Goal: Information Seeking & Learning: Learn about a topic

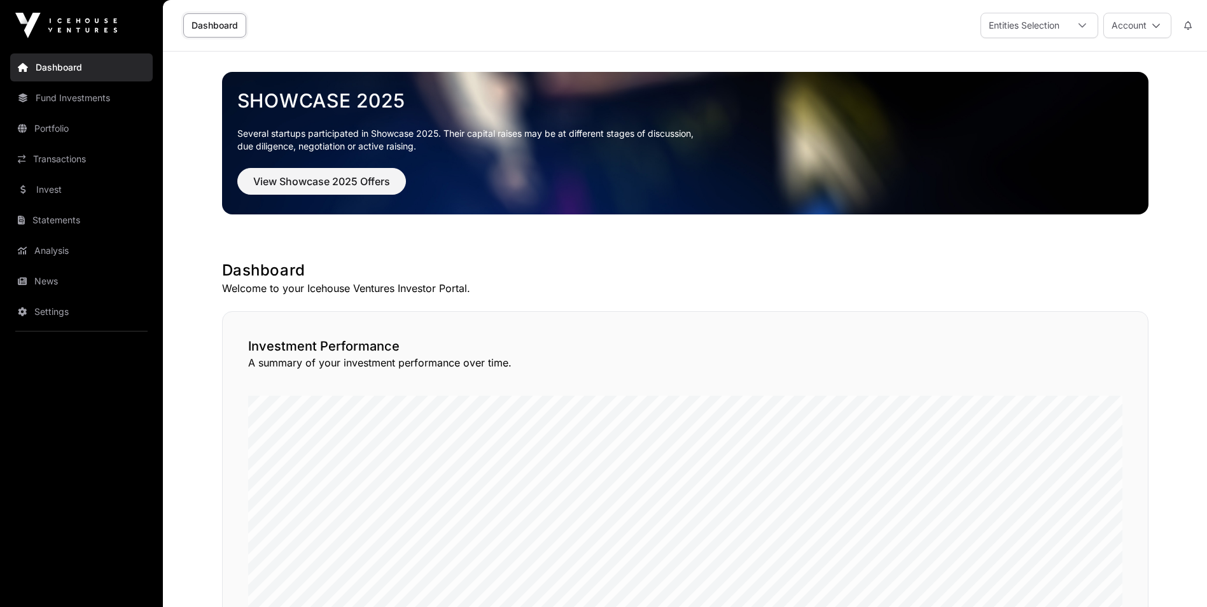
click at [58, 272] on link "News" at bounding box center [81, 281] width 143 height 28
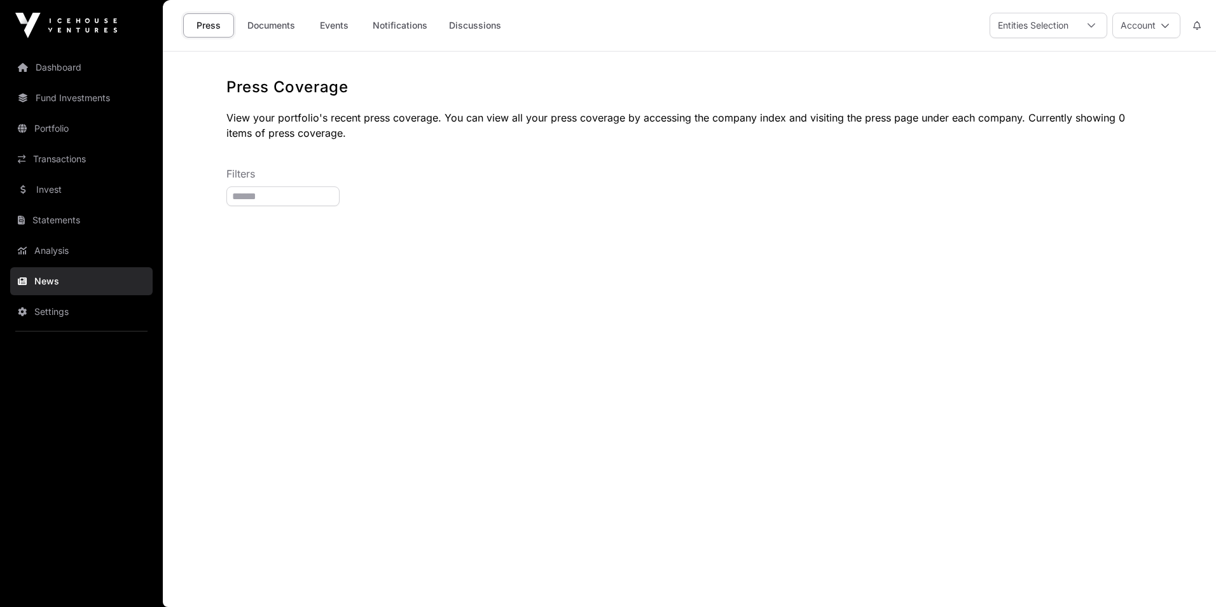
click at [80, 249] on link "Analysis" at bounding box center [81, 251] width 143 height 28
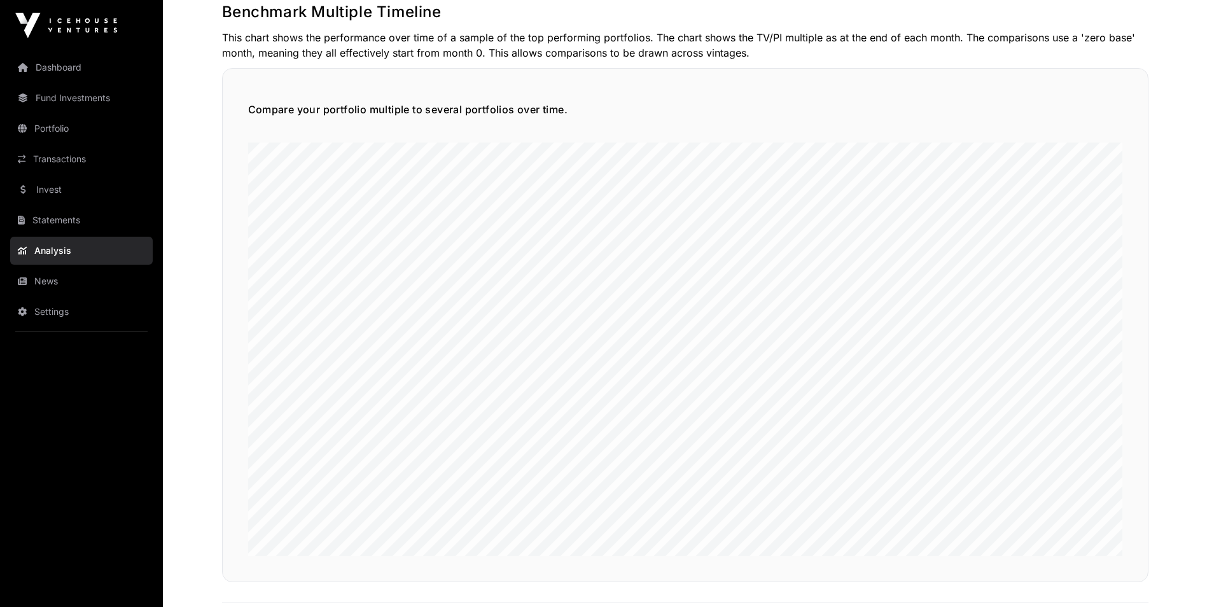
scroll to position [3050, 0]
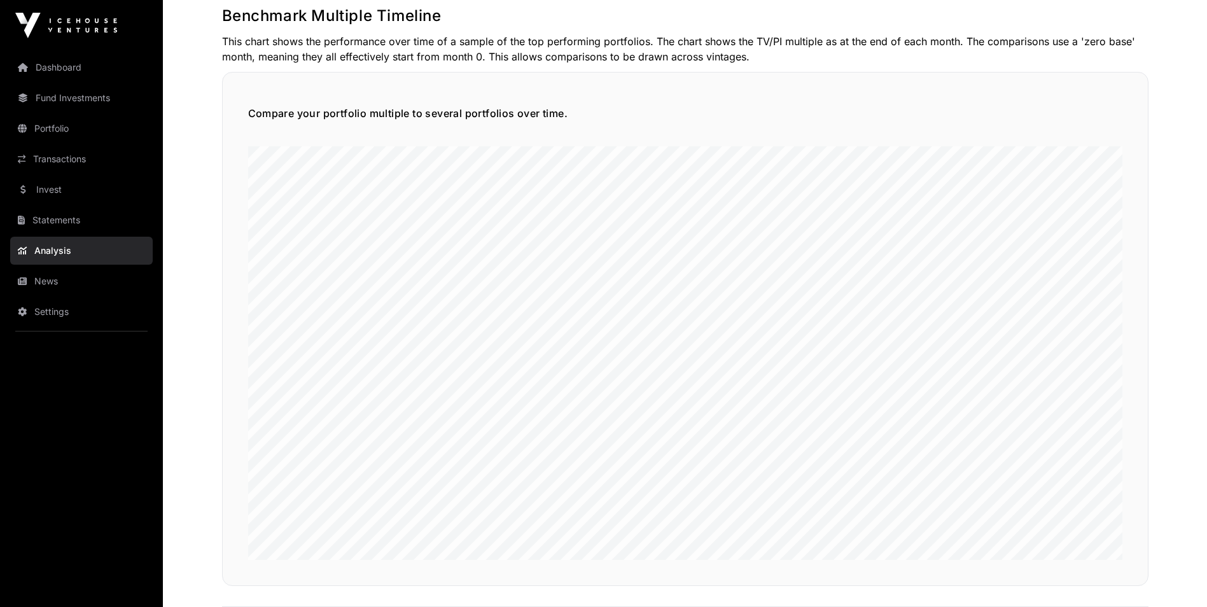
click at [40, 30] on img at bounding box center [66, 25] width 102 height 25
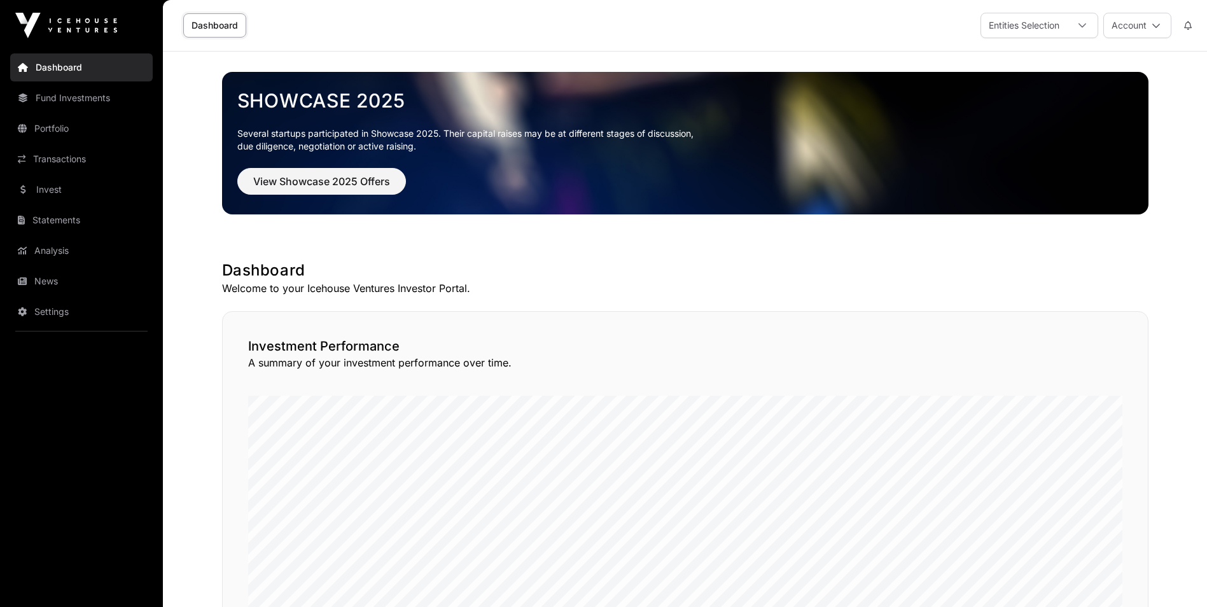
click at [56, 105] on link "Fund Investments" at bounding box center [81, 98] width 143 height 28
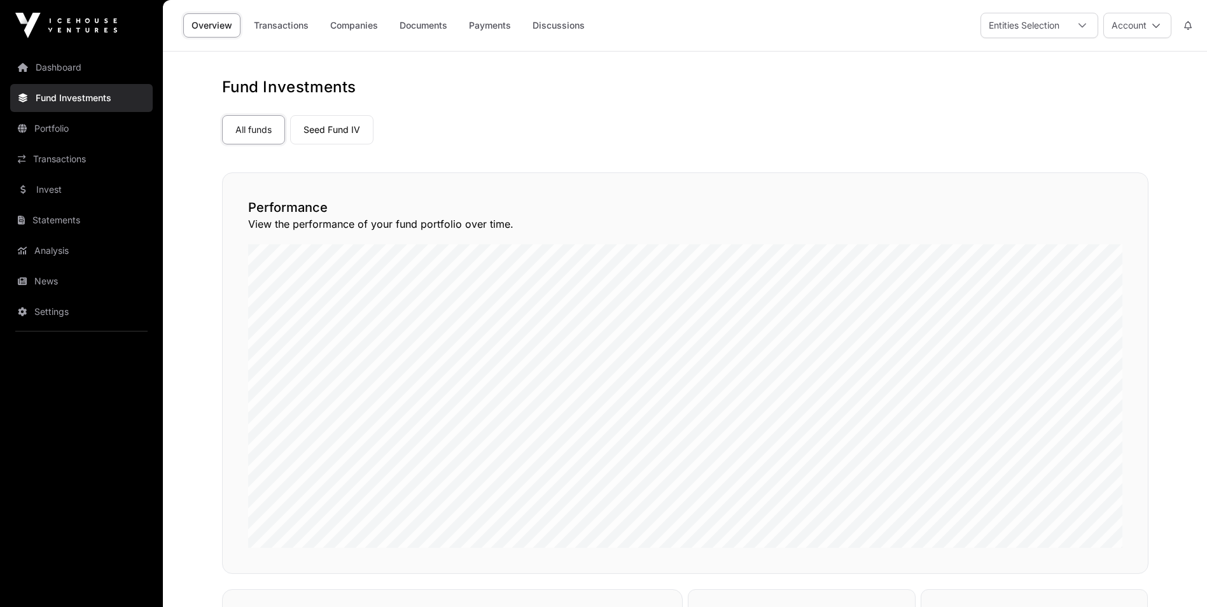
click at [75, 21] on img at bounding box center [66, 25] width 102 height 25
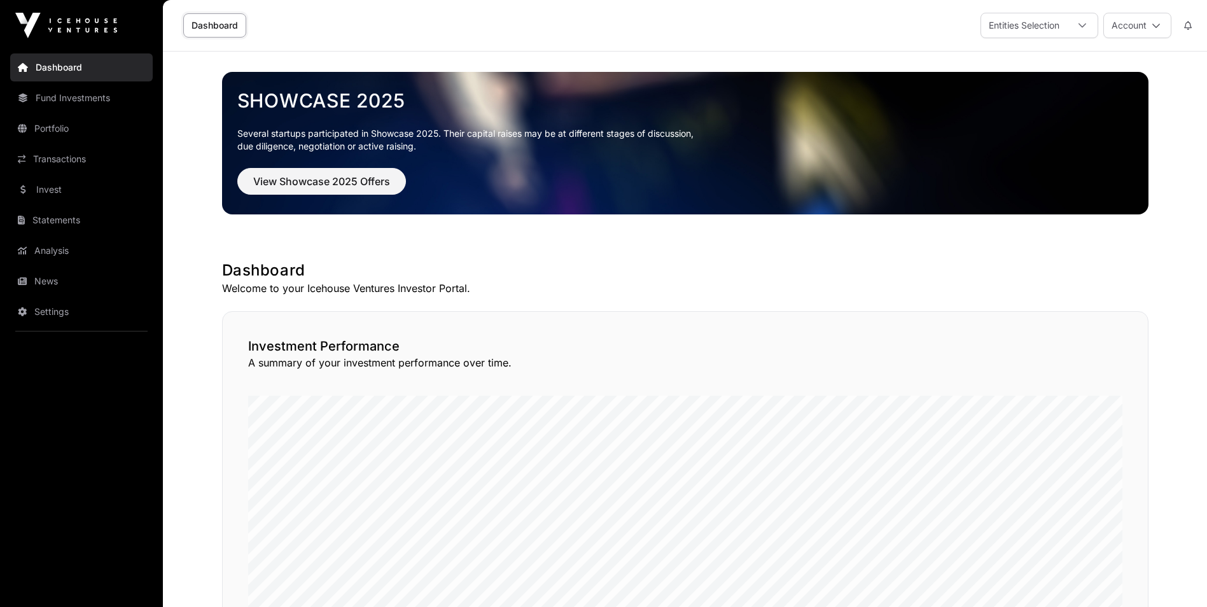
click at [1115, 31] on button "Account" at bounding box center [1137, 25] width 68 height 25
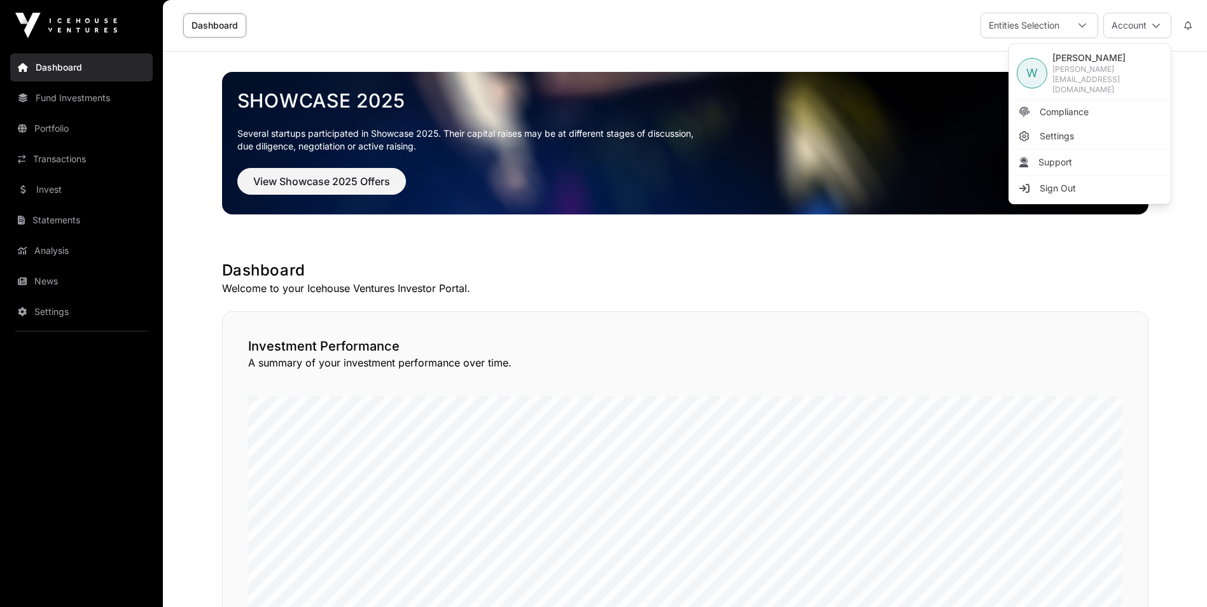
click at [1038, 66] on div "W" at bounding box center [1032, 73] width 31 height 31
click at [32, 99] on link "Fund Investments" at bounding box center [81, 98] width 143 height 28
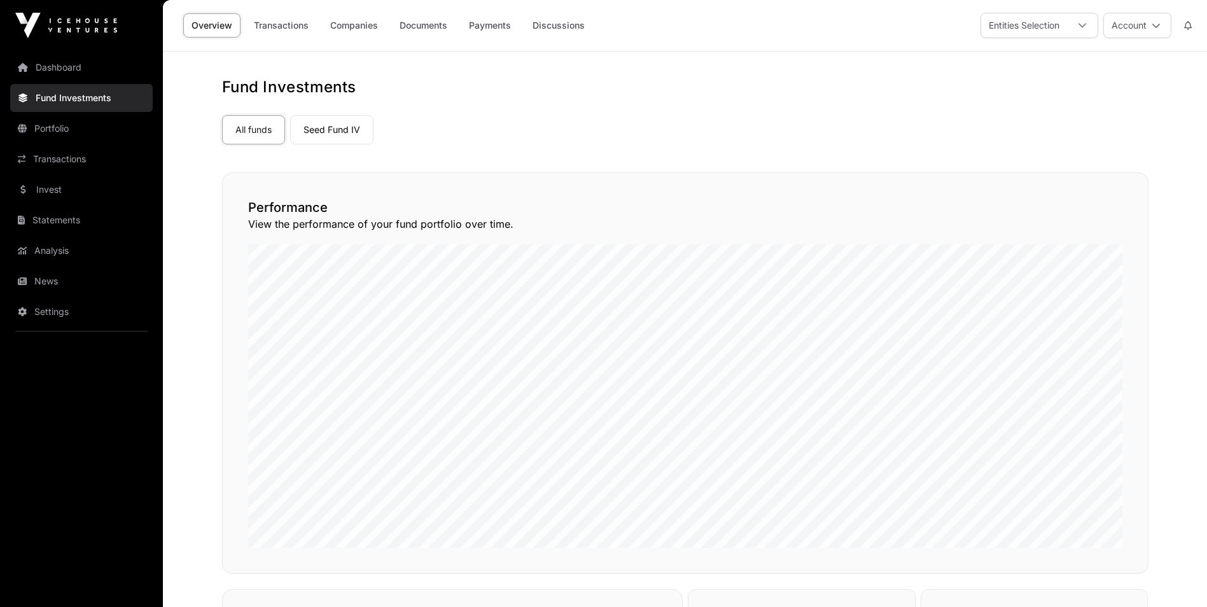
click at [51, 134] on link "Portfolio" at bounding box center [81, 129] width 143 height 28
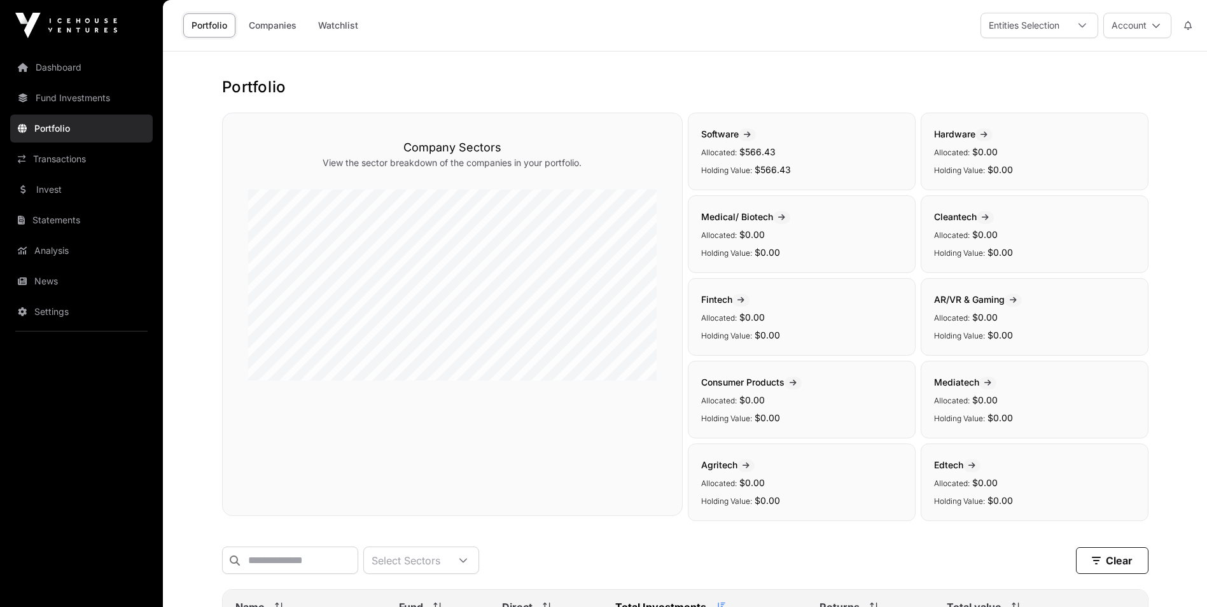
click at [1154, 22] on icon at bounding box center [1155, 25] width 9 height 9
click at [1199, 59] on main "Portfolio Company Sectors View the sector breakdown of the companies in your po…" at bounding box center [685, 418] width 1044 height 733
click at [1074, 20] on div at bounding box center [1082, 25] width 31 height 24
drag, startPoint x: 1142, startPoint y: 55, endPoint x: 1179, endPoint y: 36, distance: 41.8
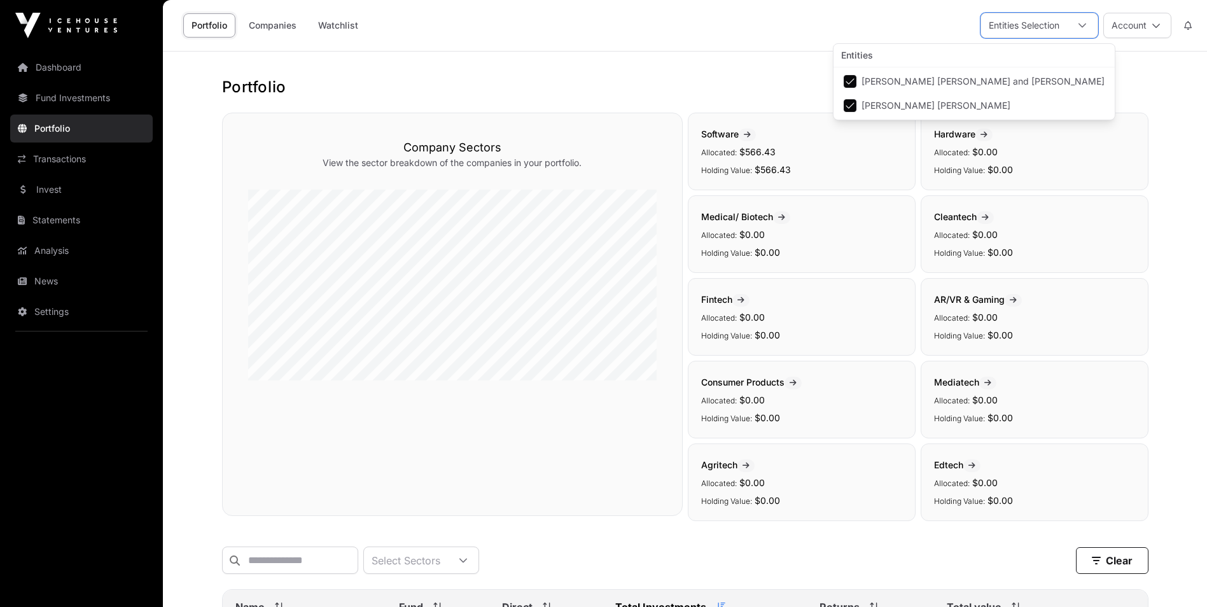
click at [1143, 55] on main "Portfolio Company Sectors View the sector breakdown of the companies in your po…" at bounding box center [685, 418] width 1044 height 733
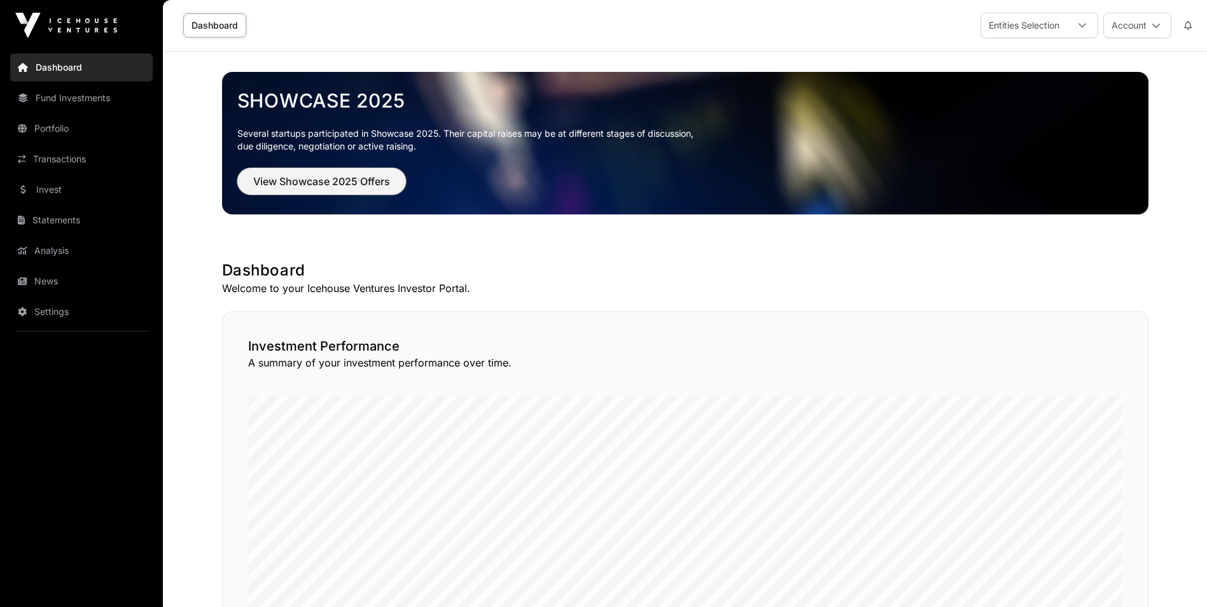
click at [305, 189] on button "View Showcase 2025 Offers" at bounding box center [321, 181] width 169 height 27
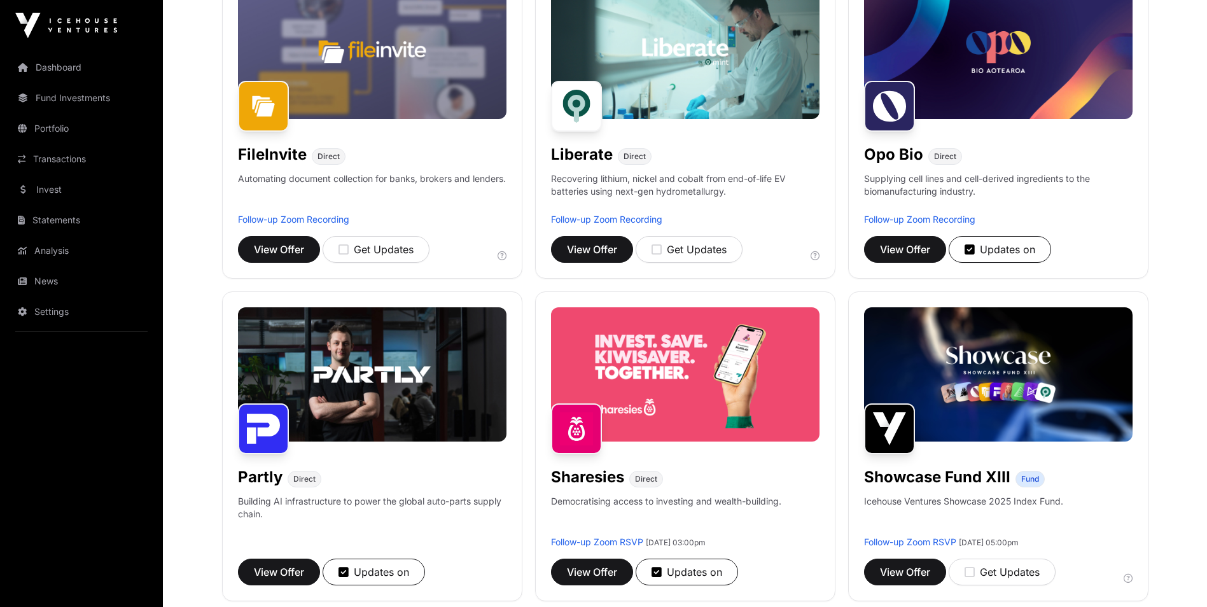
scroll to position [573, 0]
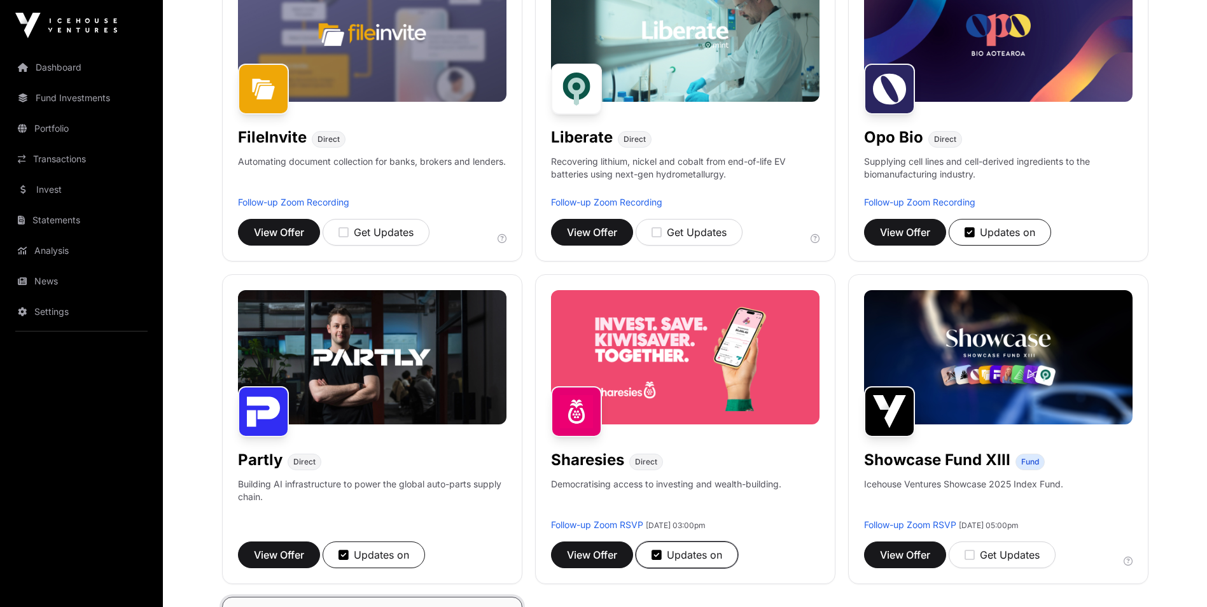
click at [657, 559] on icon "button" at bounding box center [656, 554] width 10 height 11
click at [347, 553] on icon "button" at bounding box center [343, 554] width 10 height 11
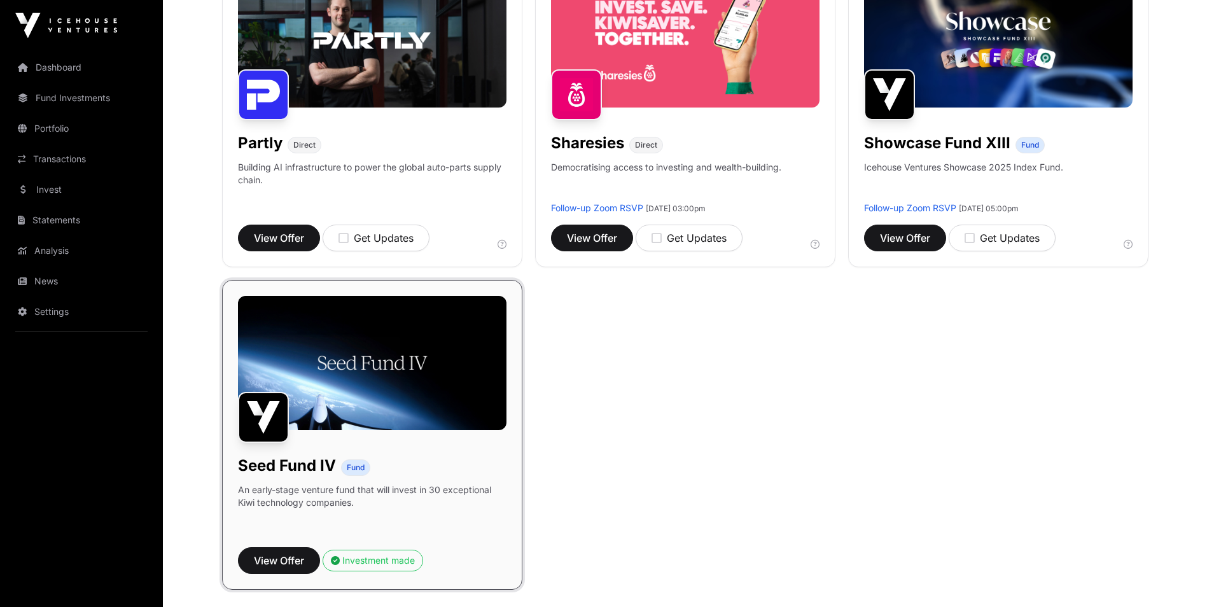
scroll to position [891, 0]
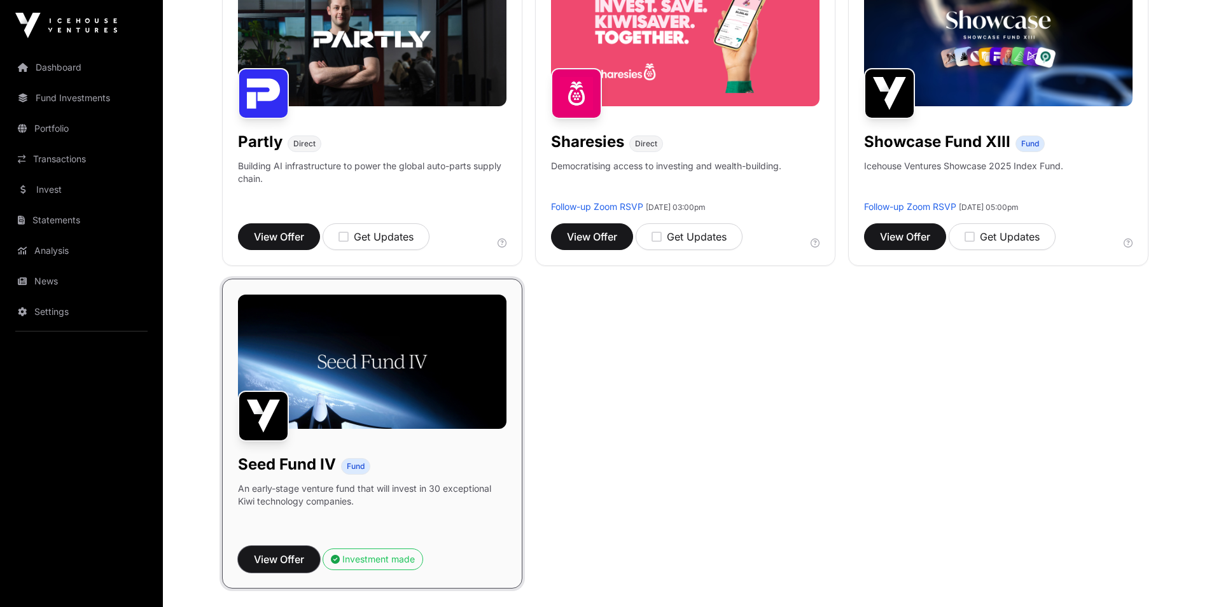
click at [289, 556] on span "View Offer" at bounding box center [279, 559] width 50 height 15
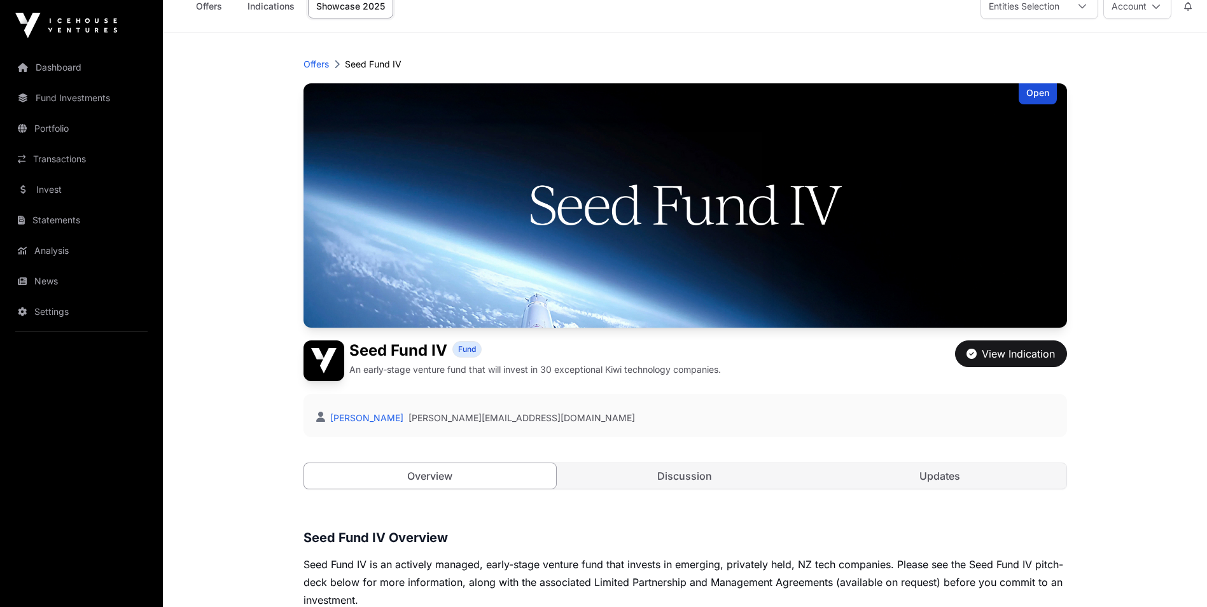
scroll to position [191, 0]
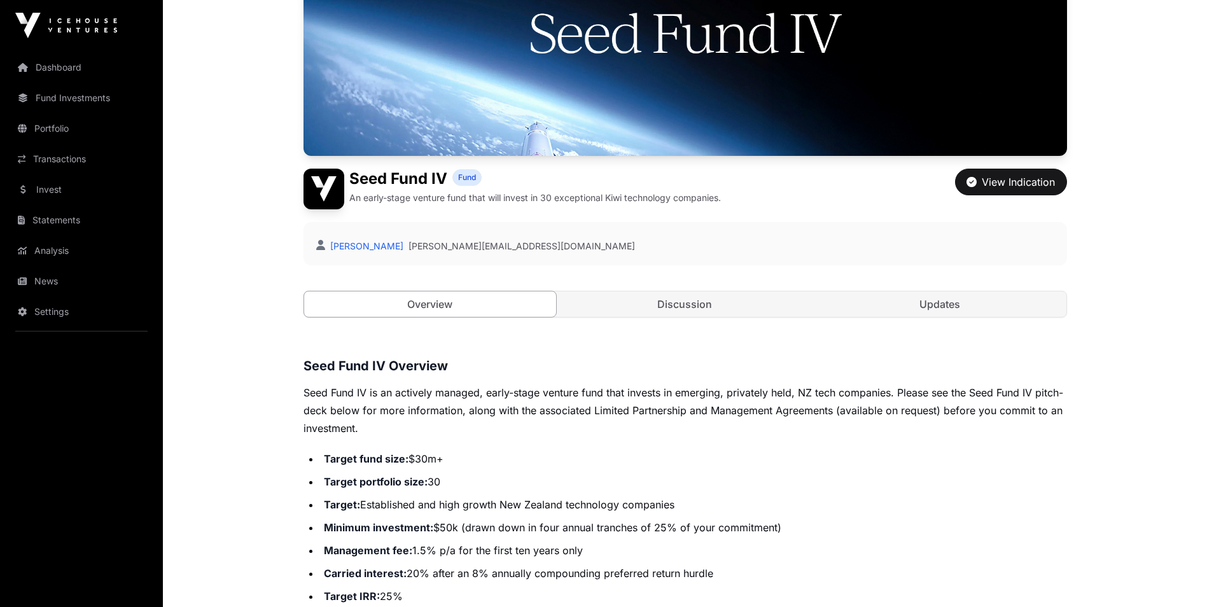
click at [718, 312] on link "Discussion" at bounding box center [685, 303] width 253 height 25
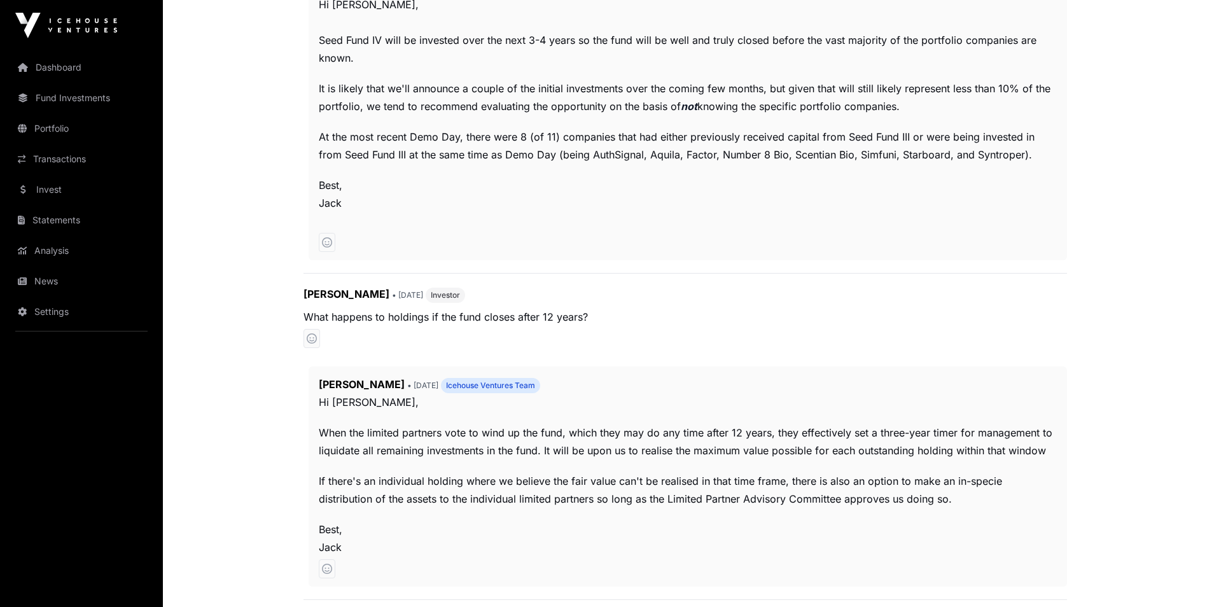
scroll to position [763, 0]
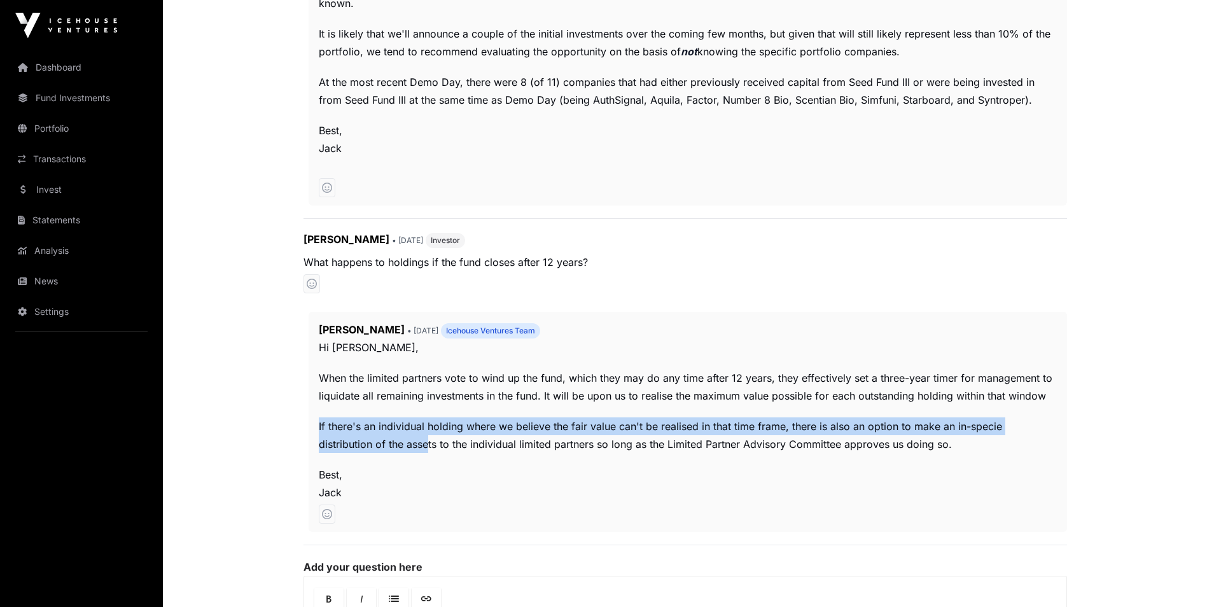
drag, startPoint x: 318, startPoint y: 431, endPoint x: 369, endPoint y: 439, distance: 51.5
click at [369, 439] on p "If there's an individual holding where we believe the fair value can't be reali…" at bounding box center [688, 435] width 738 height 36
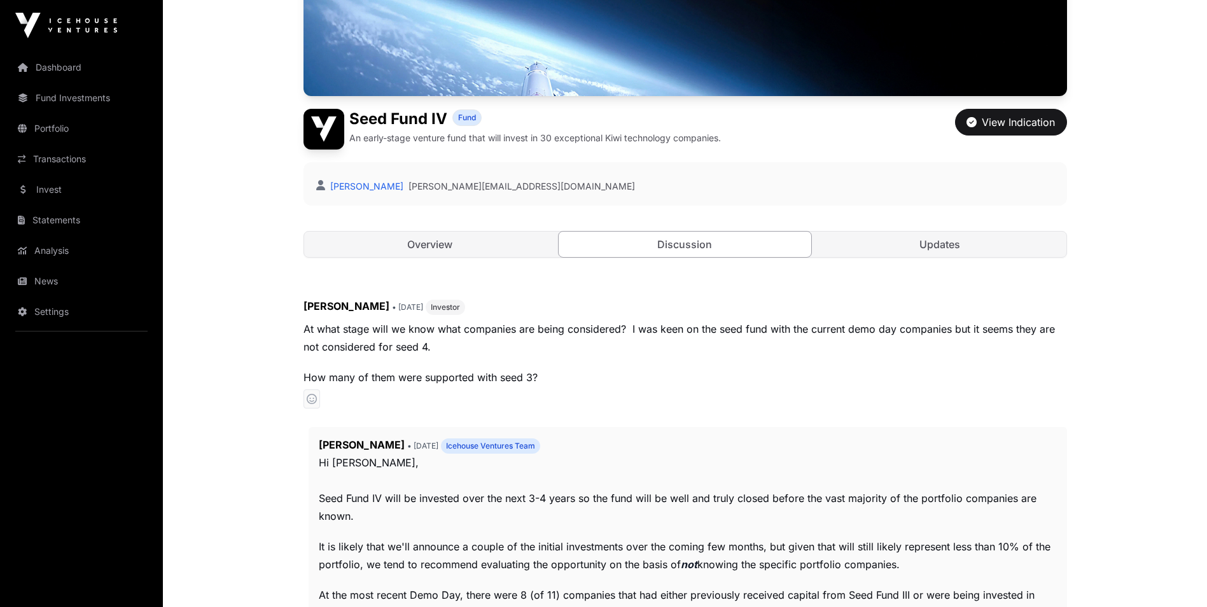
scroll to position [0, 0]
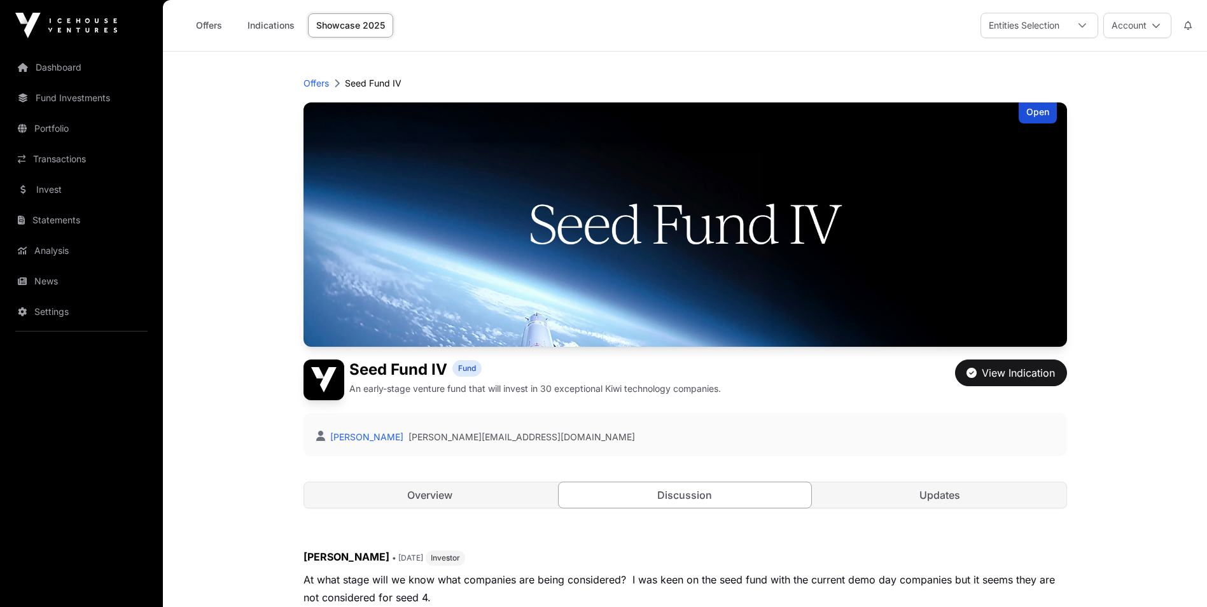
click at [935, 490] on link "Updates" at bounding box center [940, 494] width 253 height 25
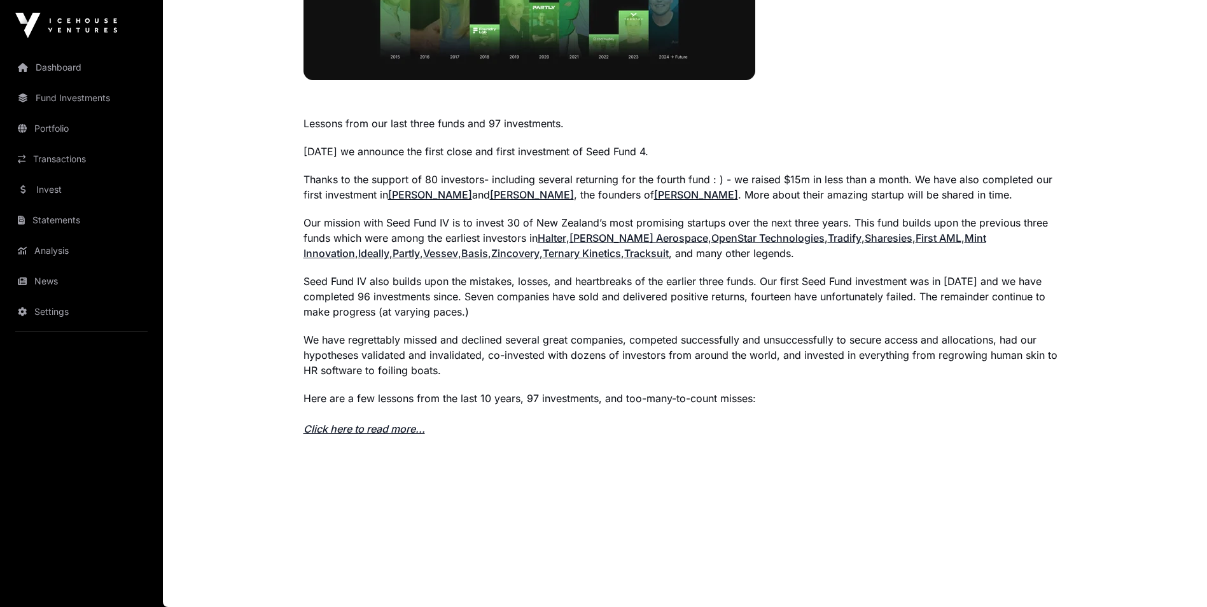
scroll to position [790, 0]
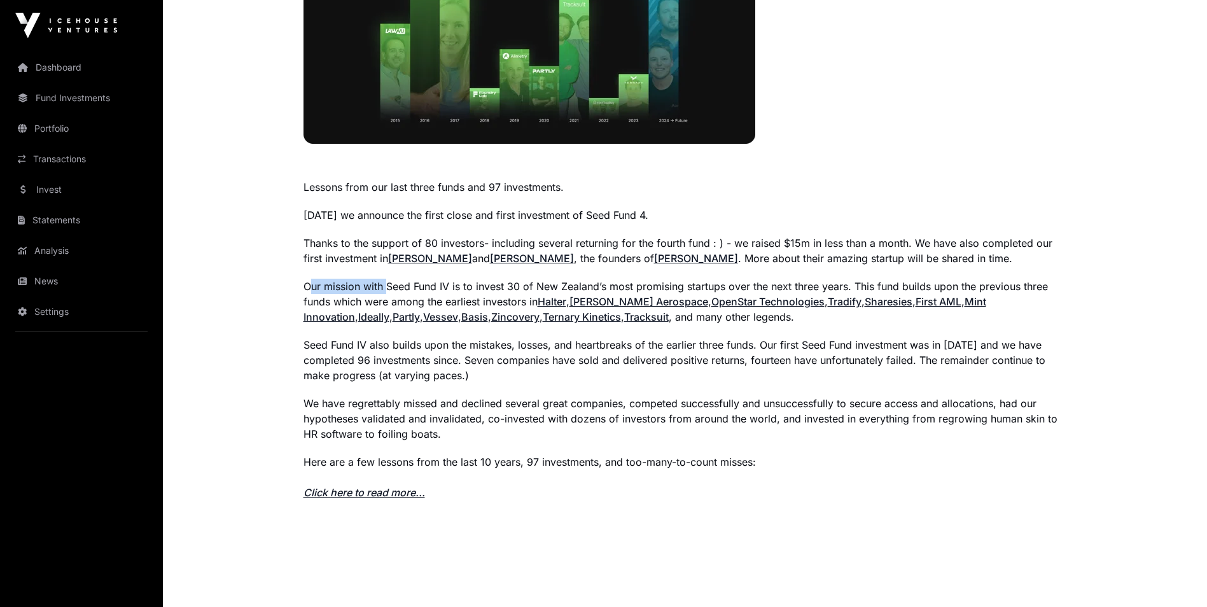
drag, startPoint x: 307, startPoint y: 290, endPoint x: 388, endPoint y: 292, distance: 80.8
click at [388, 292] on p "Our mission with Seed Fund IV is to invest 30 of New Zealand’s most promising s…" at bounding box center [684, 302] width 763 height 46
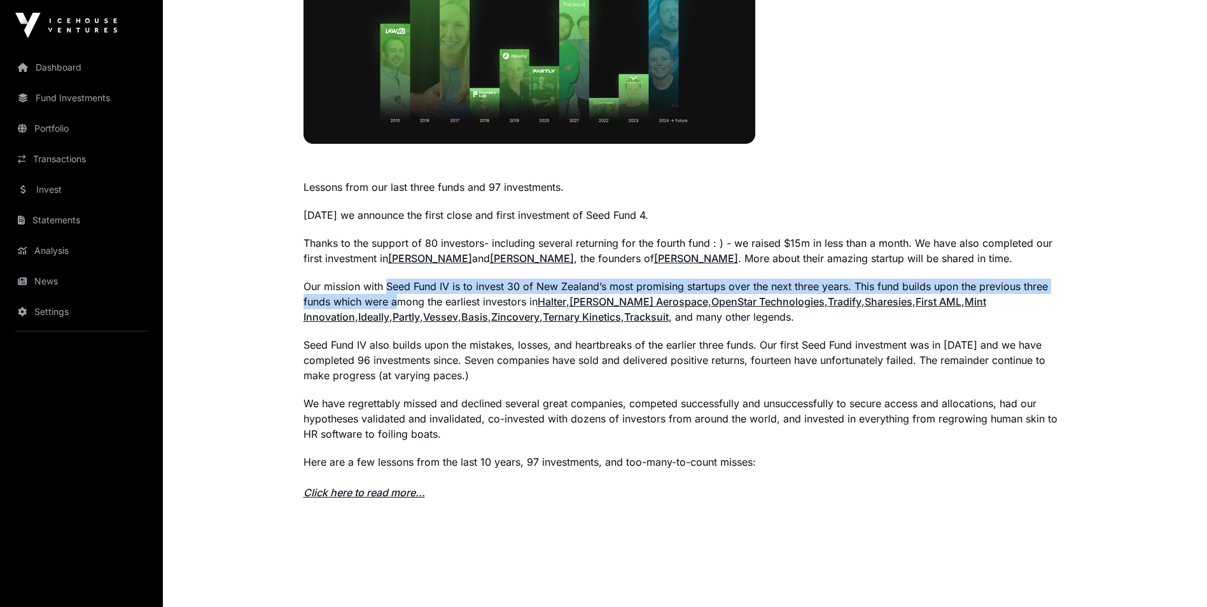
drag, startPoint x: 388, startPoint y: 288, endPoint x: 395, endPoint y: 298, distance: 11.8
click at [395, 298] on p "Our mission with Seed Fund IV is to invest 30 of New Zealand’s most promising s…" at bounding box center [684, 302] width 763 height 46
drag, startPoint x: 395, startPoint y: 298, endPoint x: 362, endPoint y: 295, distance: 33.2
click at [362, 295] on p "Our mission with Seed Fund IV is to invest 30 of New Zealand’s most promising s…" at bounding box center [684, 302] width 763 height 46
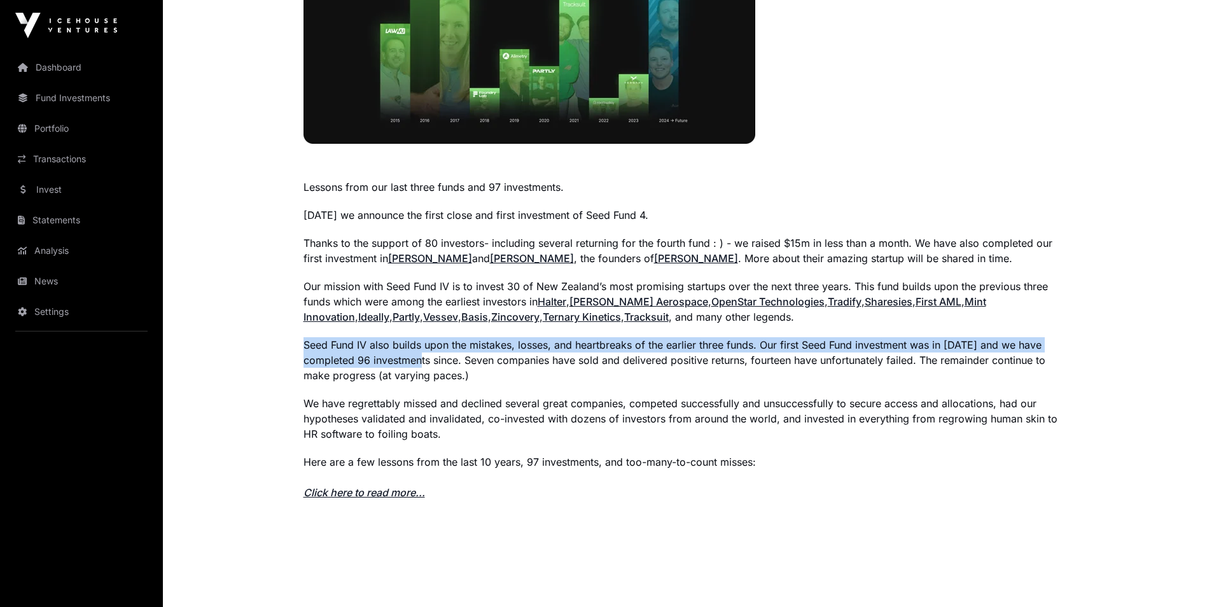
drag, startPoint x: 301, startPoint y: 347, endPoint x: 405, endPoint y: 363, distance: 104.9
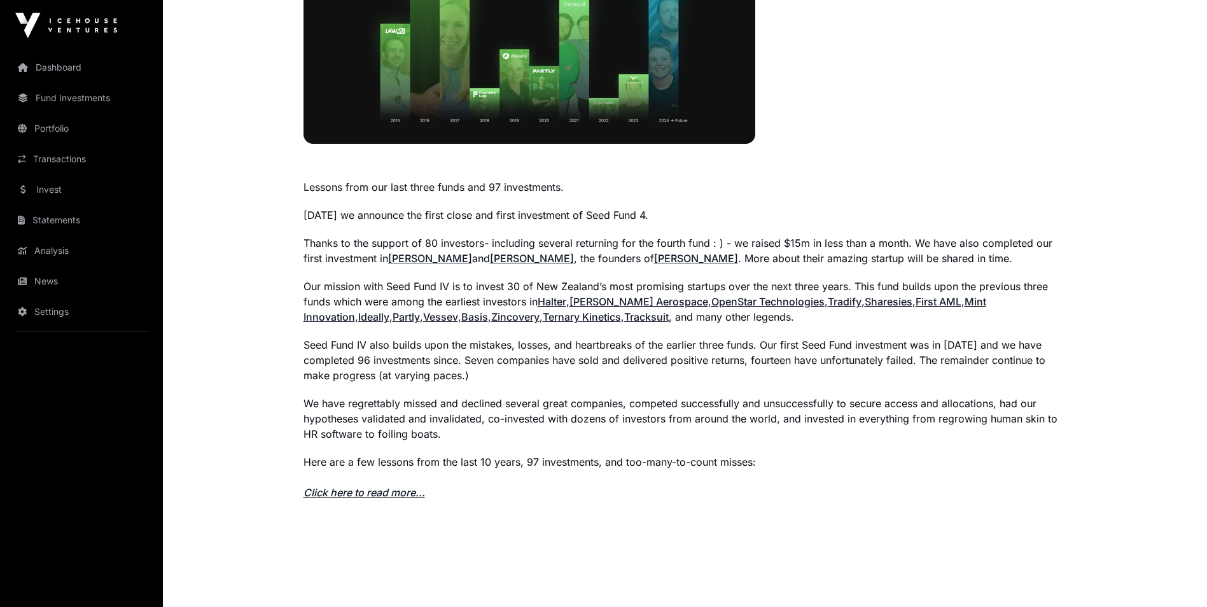
drag, startPoint x: 405, startPoint y: 363, endPoint x: 489, endPoint y: 373, distance: 84.6
click at [489, 373] on p "Seed Fund IV also builds upon the mistakes, losses, and heartbreaks of the earl…" at bounding box center [684, 360] width 763 height 46
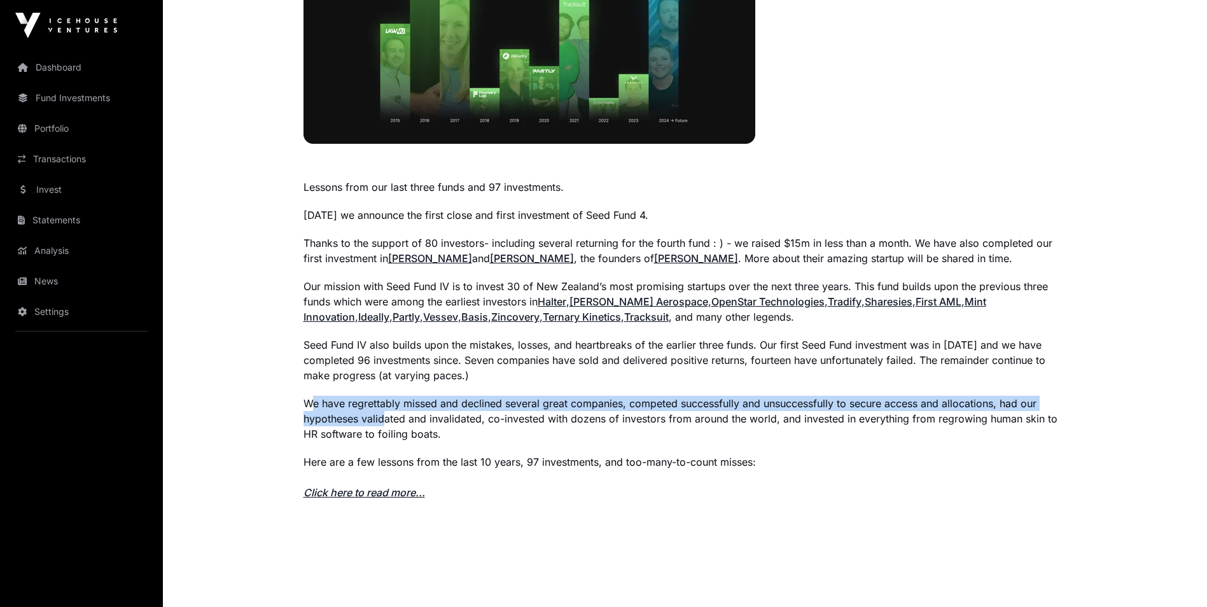
drag, startPoint x: 310, startPoint y: 405, endPoint x: 382, endPoint y: 411, distance: 72.2
click at [382, 411] on p "We have regrettably missed and declined several great companies, competed succe…" at bounding box center [684, 419] width 763 height 46
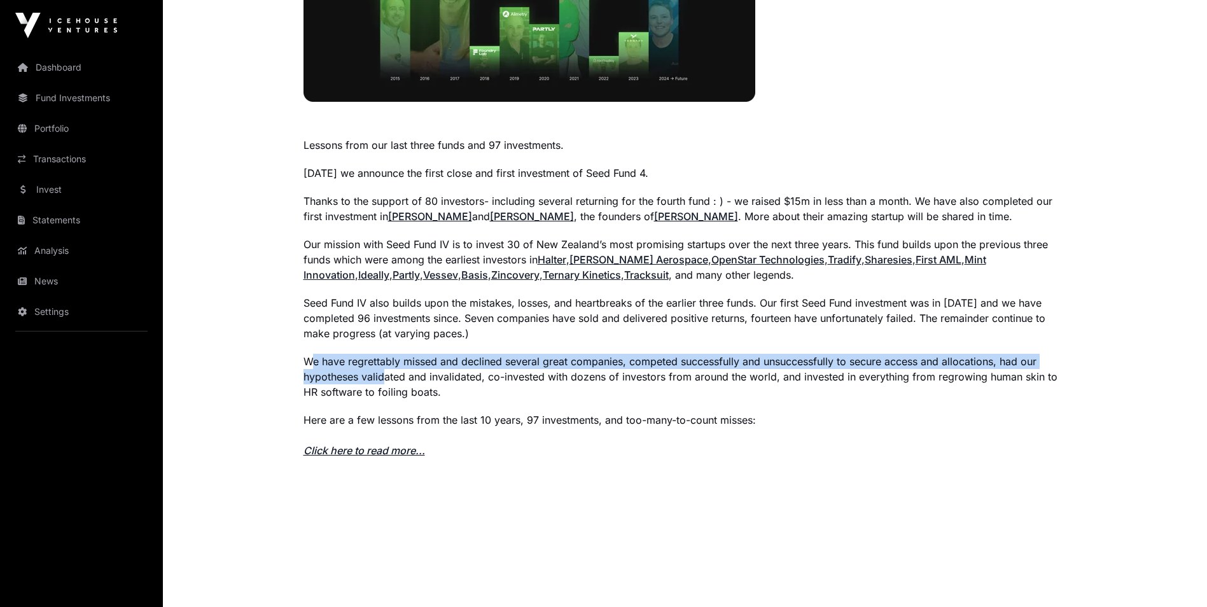
scroll to position [854, 0]
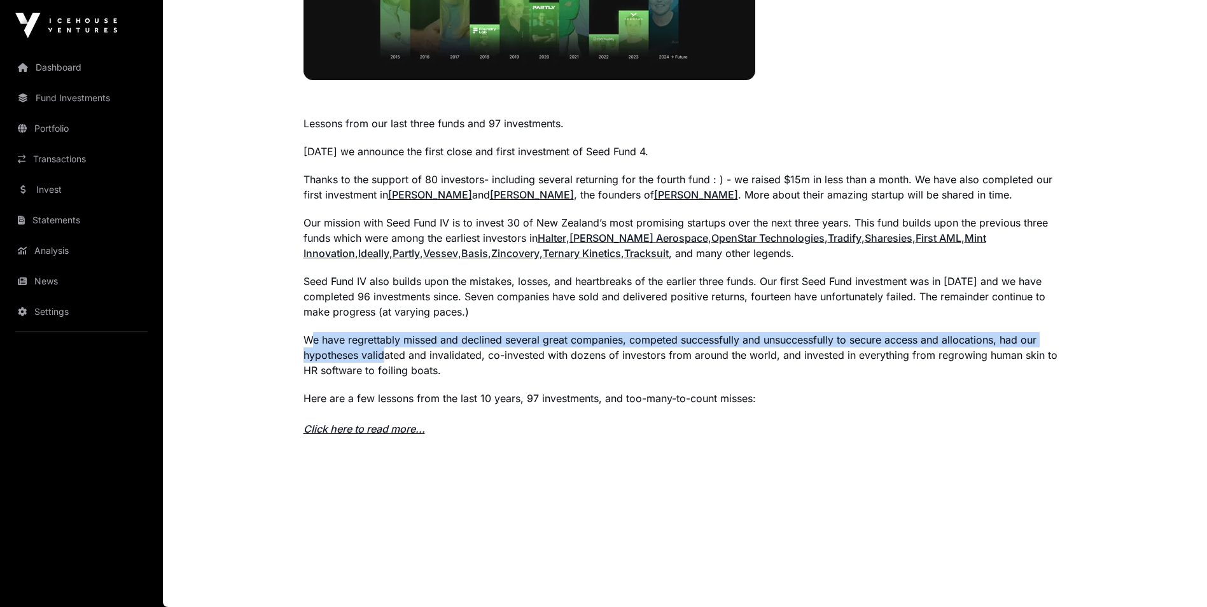
click at [348, 424] on link "Click here to read more..." at bounding box center [364, 428] width 122 height 13
